Goal: Information Seeking & Learning: Learn about a topic

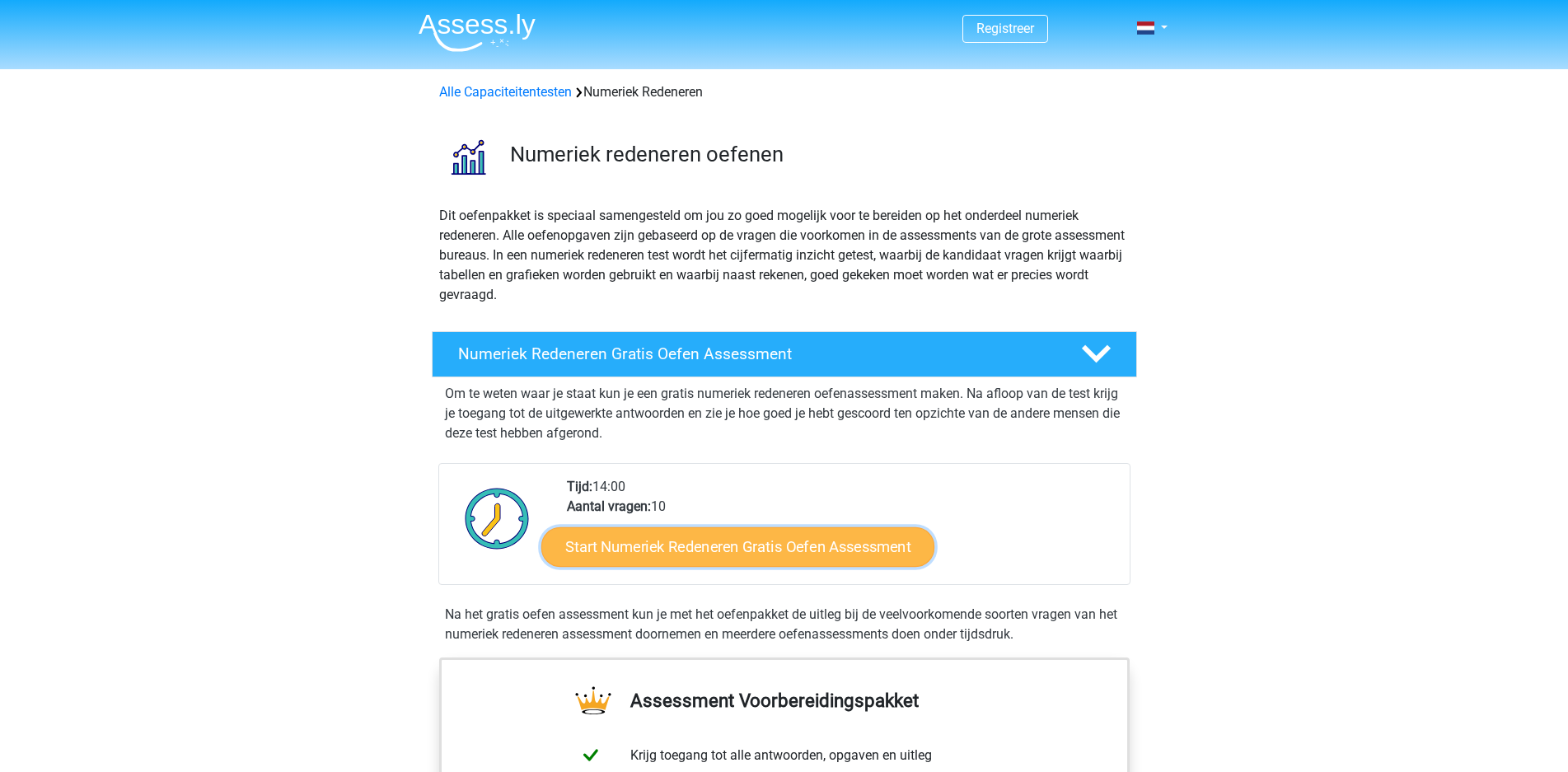
click at [742, 551] on link "Start Numeriek Redeneren Gratis Oefen Assessment" at bounding box center [738, 547] width 393 height 40
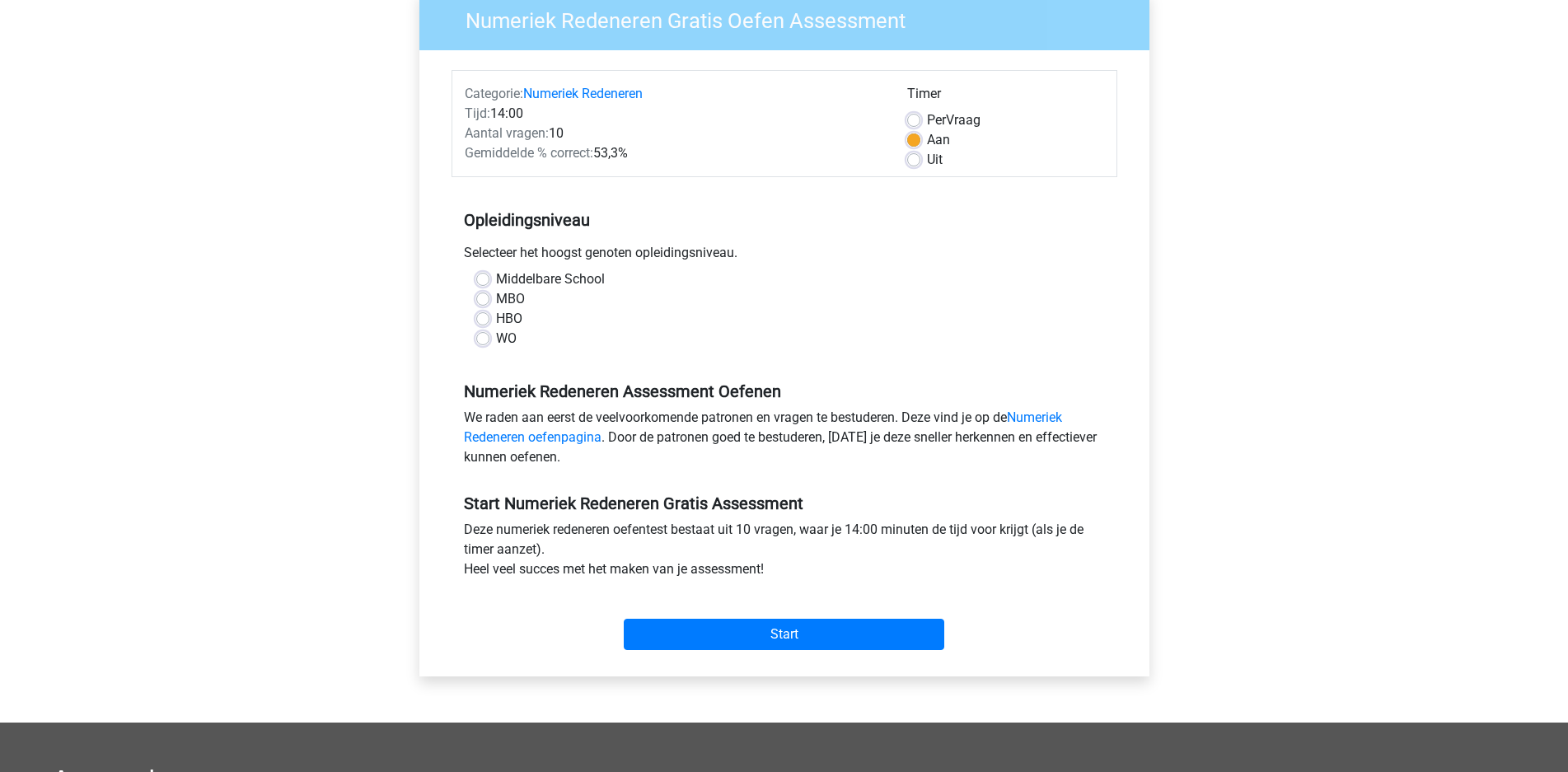
scroll to position [168, 0]
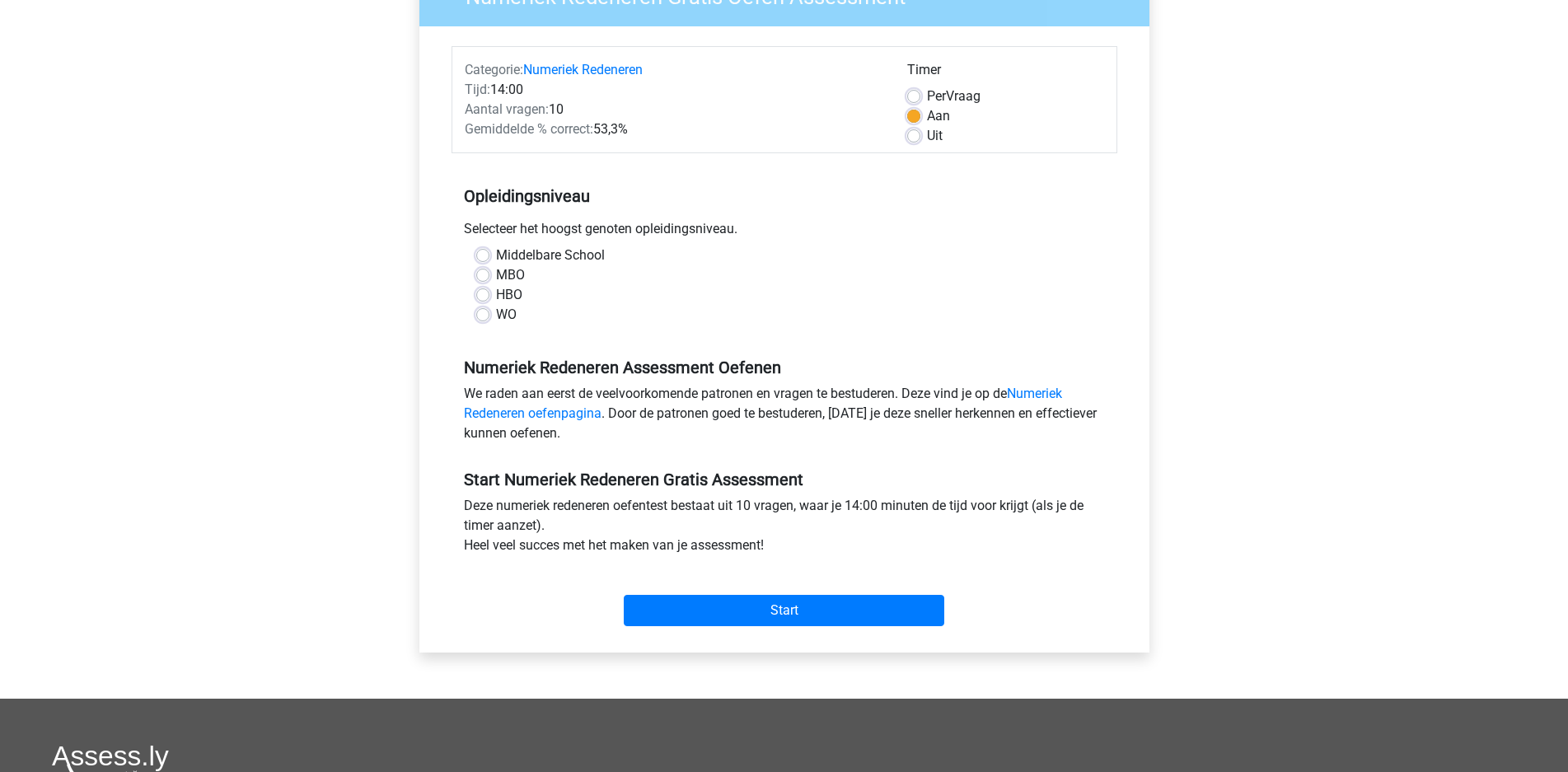
click at [576, 259] on label "Middelbare School" at bounding box center [550, 255] width 109 height 20
click at [490, 259] on input "Middelbare School" at bounding box center [483, 254] width 13 height 16
radio input "true"
click at [789, 606] on input "Start" at bounding box center [784, 610] width 320 height 31
